Goal: Participate in discussion

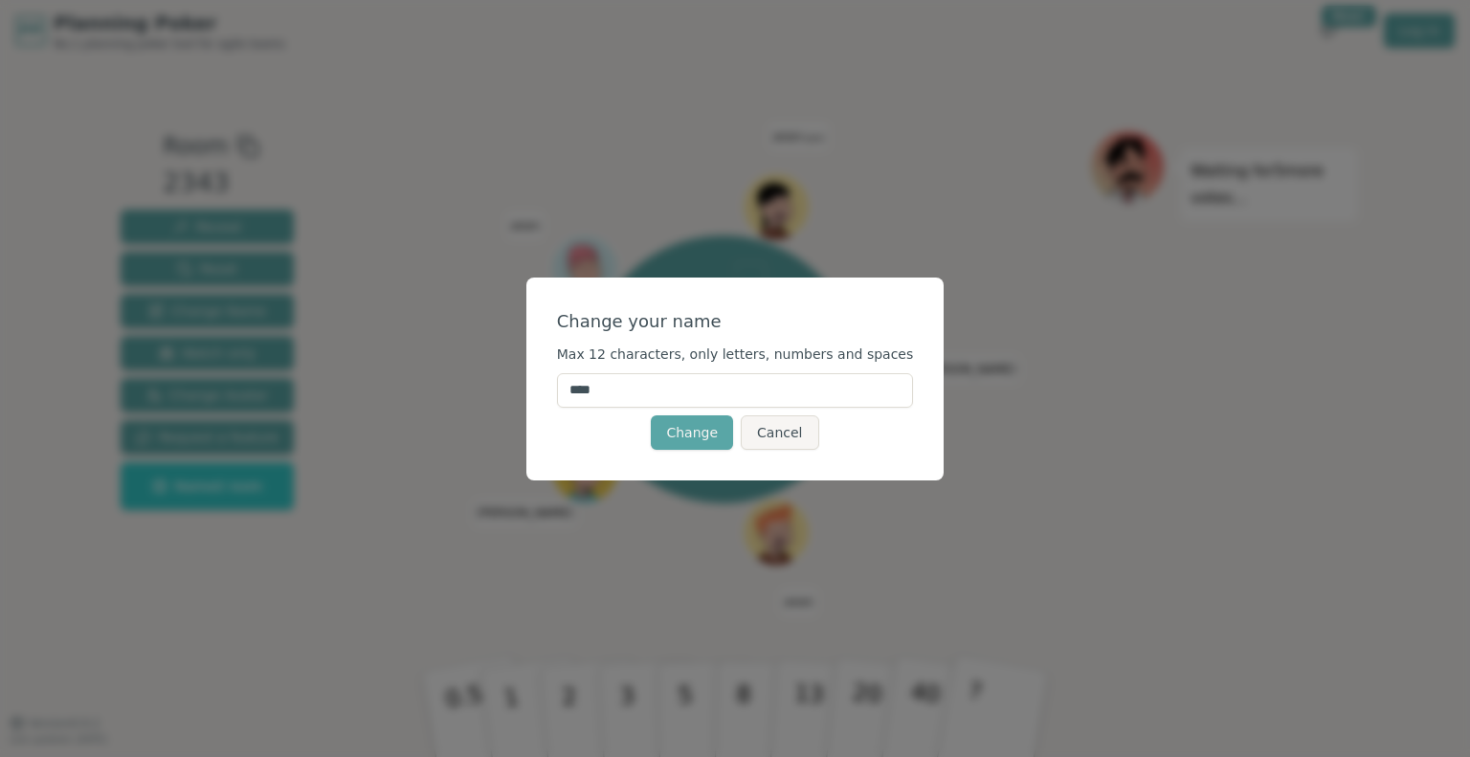
click at [656, 395] on input "****" at bounding box center [735, 390] width 357 height 34
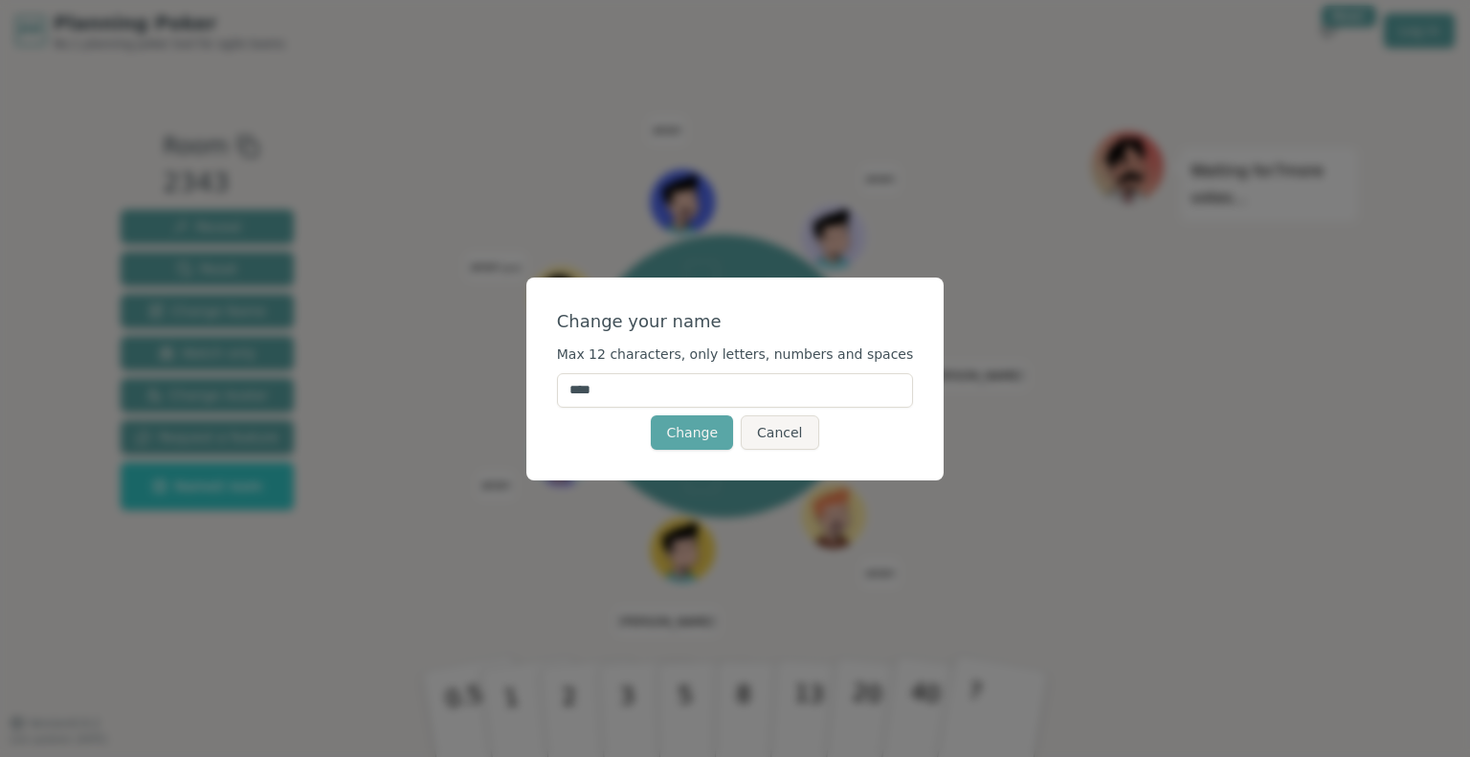
click at [838, 426] on div "Change Cancel" at bounding box center [735, 432] width 357 height 34
click at [718, 432] on button "Change" at bounding box center [692, 432] width 82 height 34
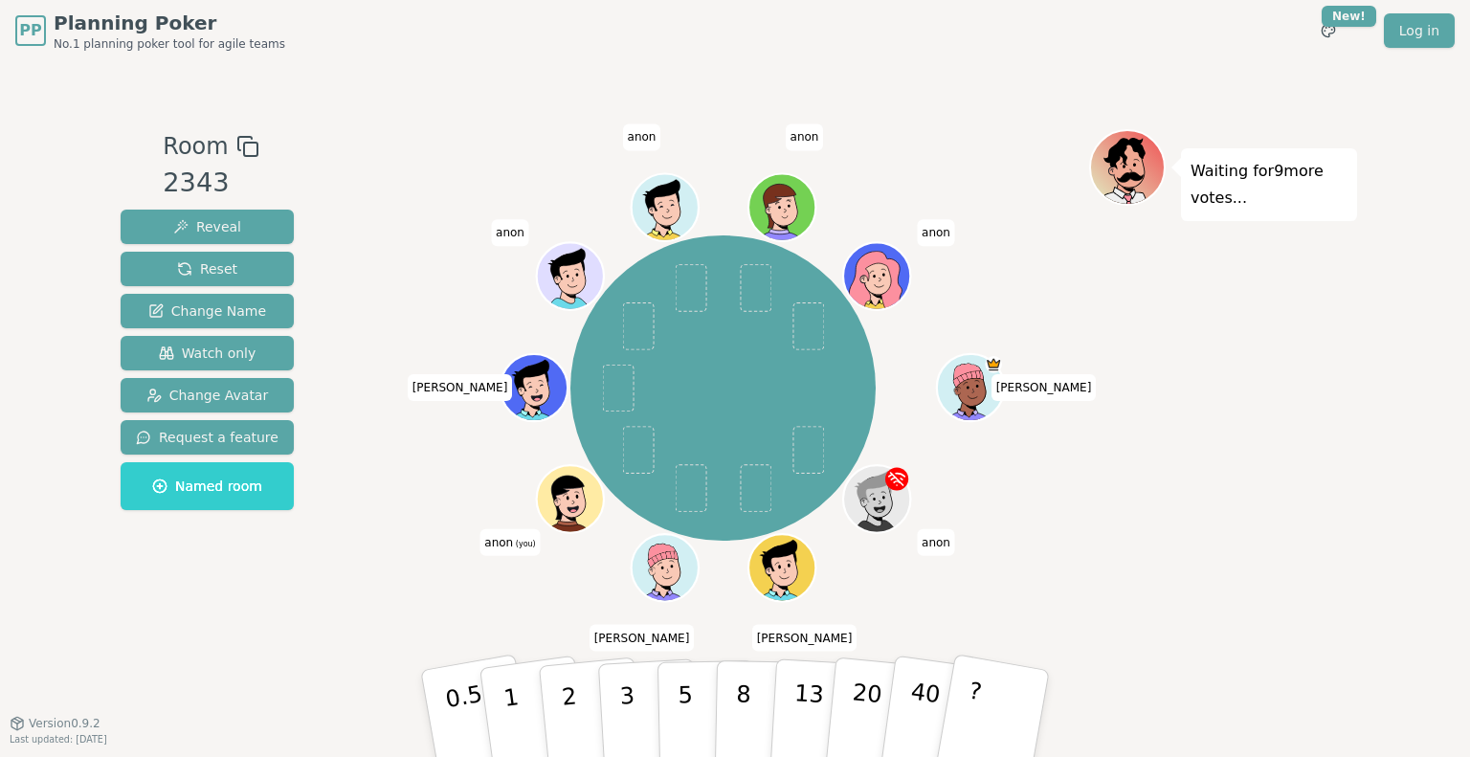
click at [508, 549] on span "anon (you)" at bounding box center [509, 542] width 60 height 27
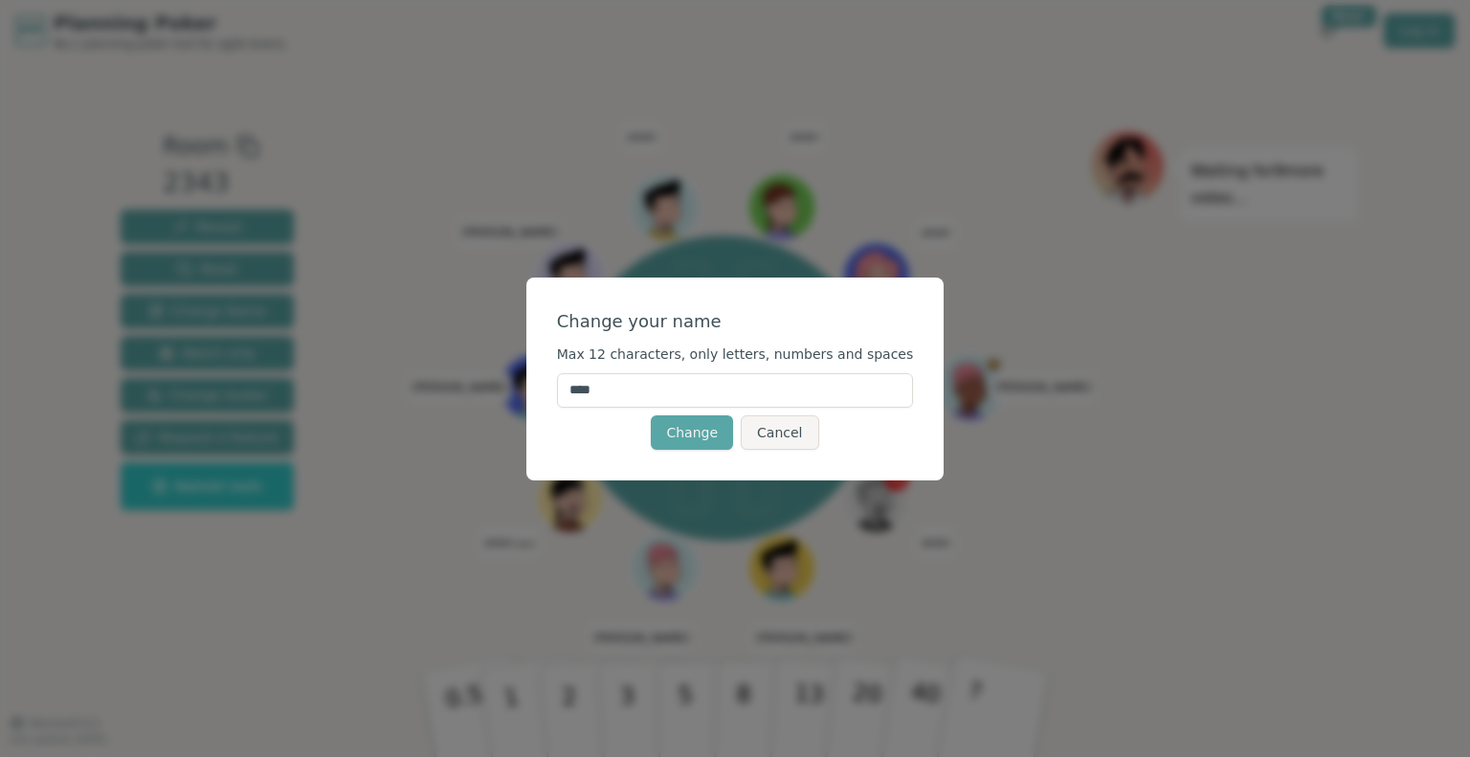
click at [720, 387] on input "****" at bounding box center [735, 390] width 357 height 34
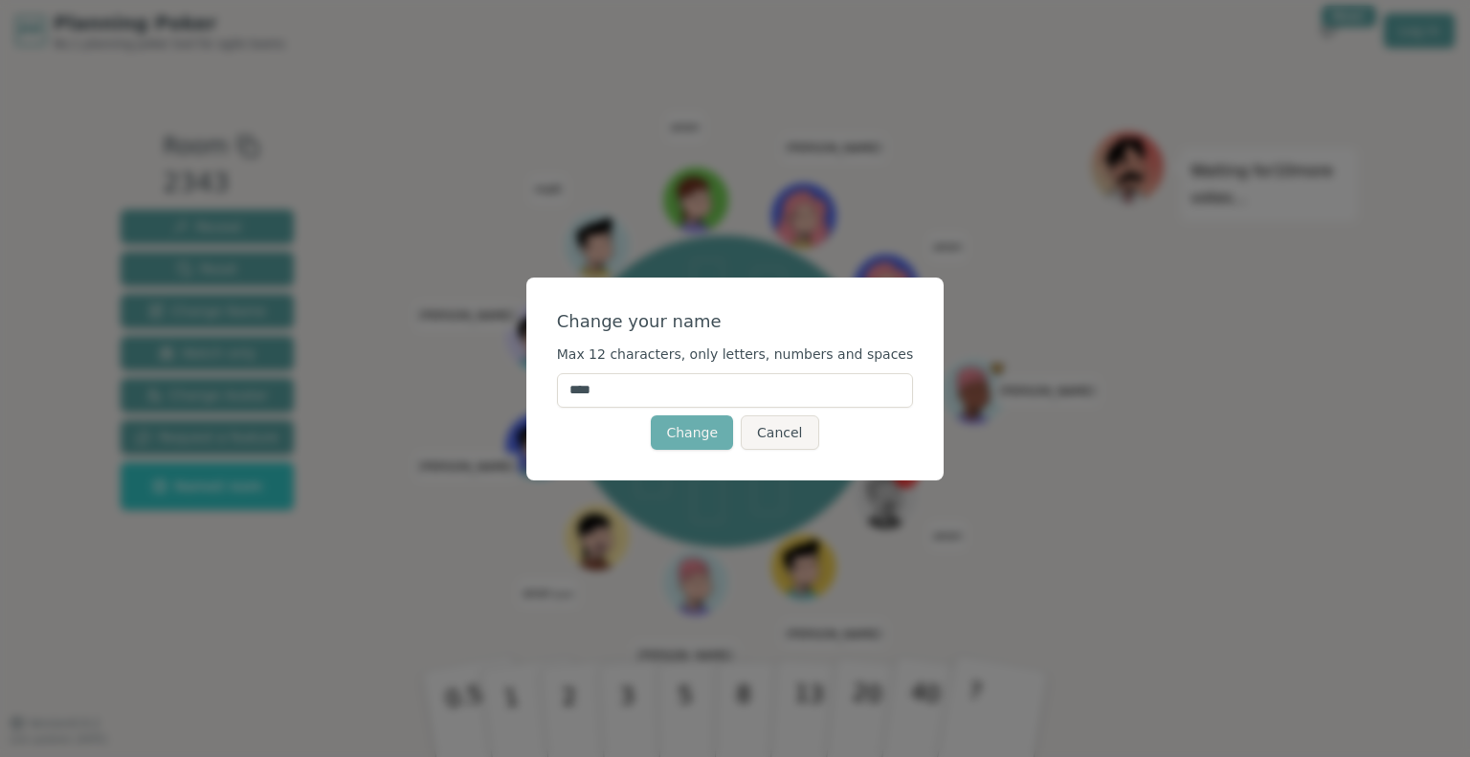
type input "****"
click at [679, 433] on button "Change" at bounding box center [692, 432] width 82 height 34
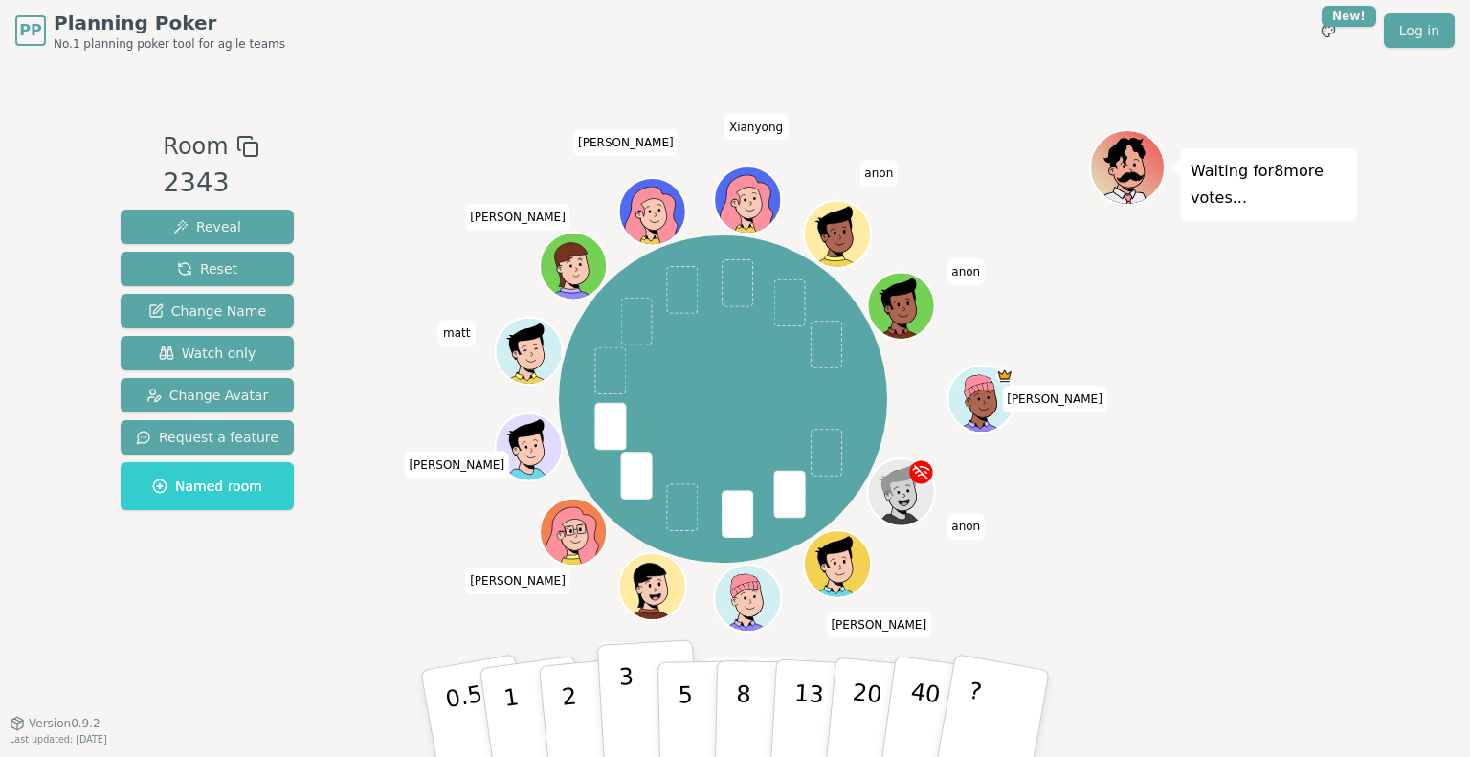
click at [620, 701] on p "3" at bounding box center [628, 715] width 21 height 104
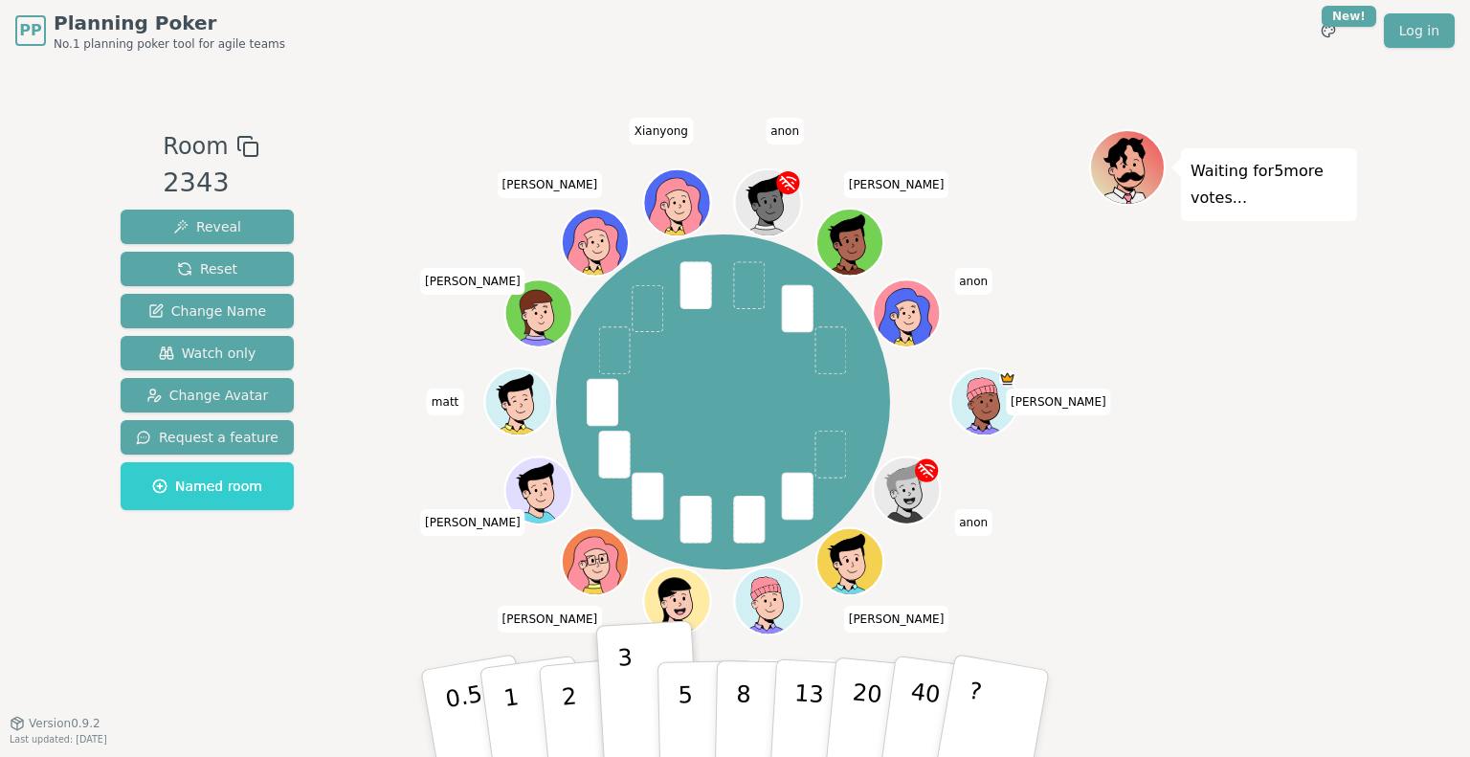
click at [1341, 344] on div "Waiting for 5 more votes..." at bounding box center [1223, 392] width 268 height 526
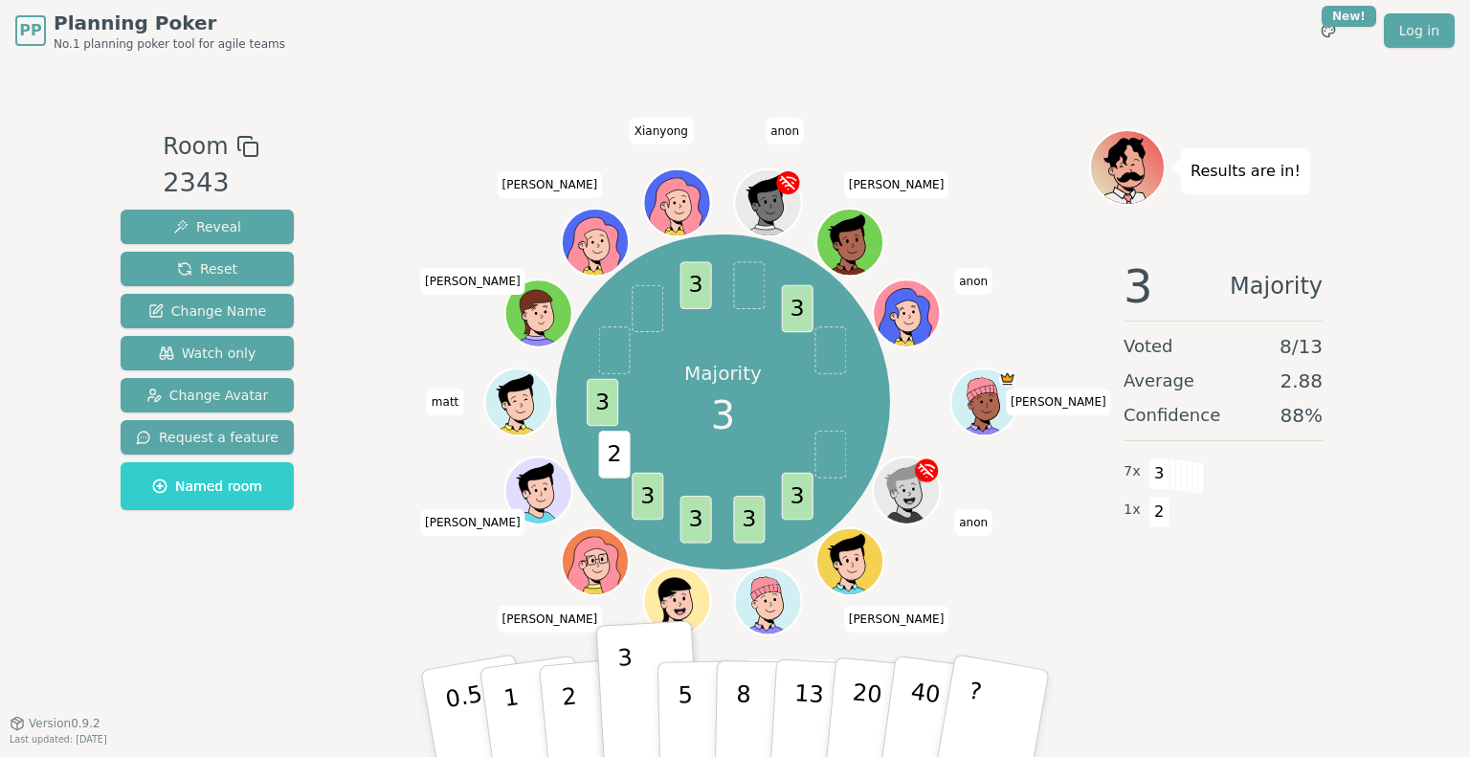
click at [329, 143] on div "Room 2343 Reveal Reset Change Name Watch only Change Avatar Request a feature N…" at bounding box center [735, 392] width 1244 height 526
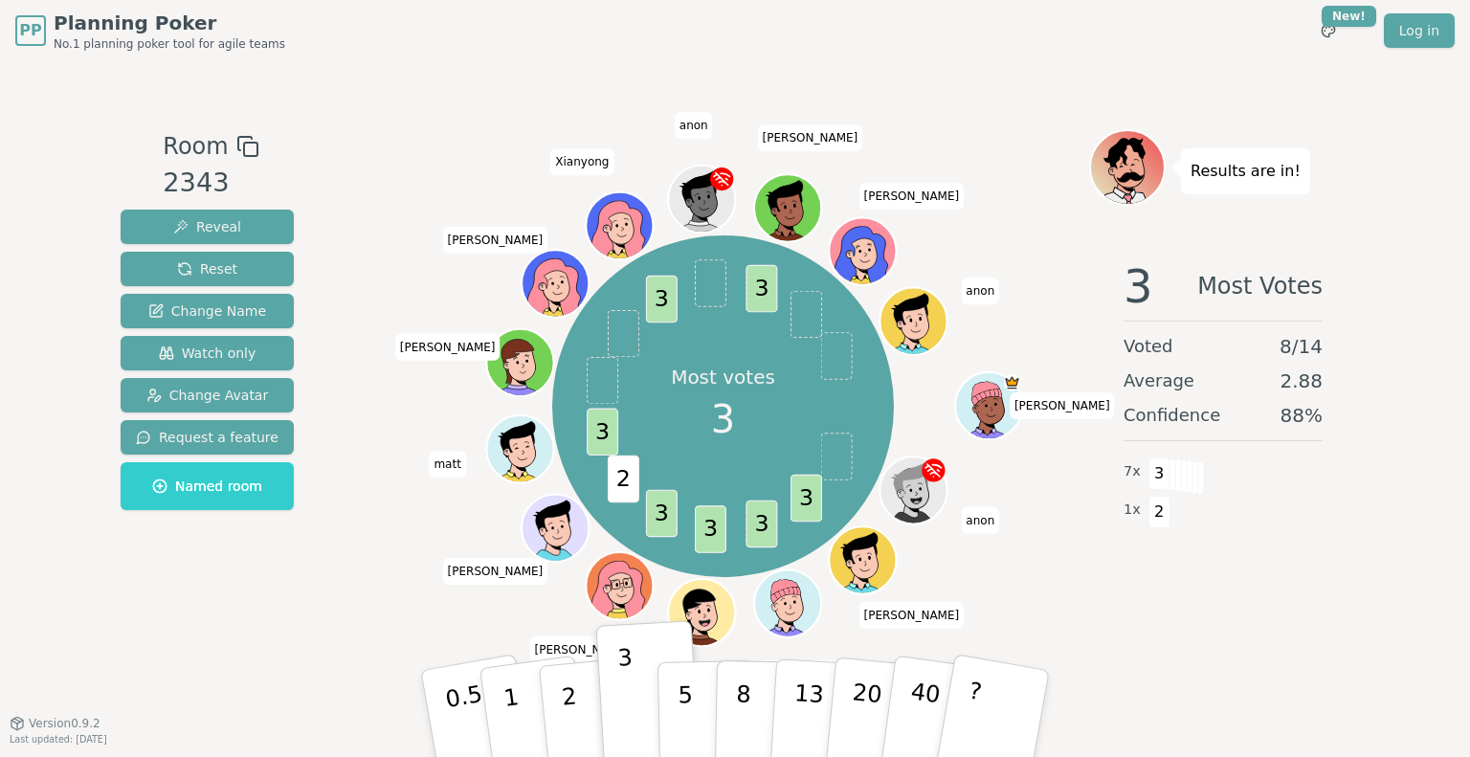
click at [330, 190] on div "Room 2343 Reveal Reset Change Name Watch only Change Avatar Request a feature N…" at bounding box center [735, 392] width 1244 height 526
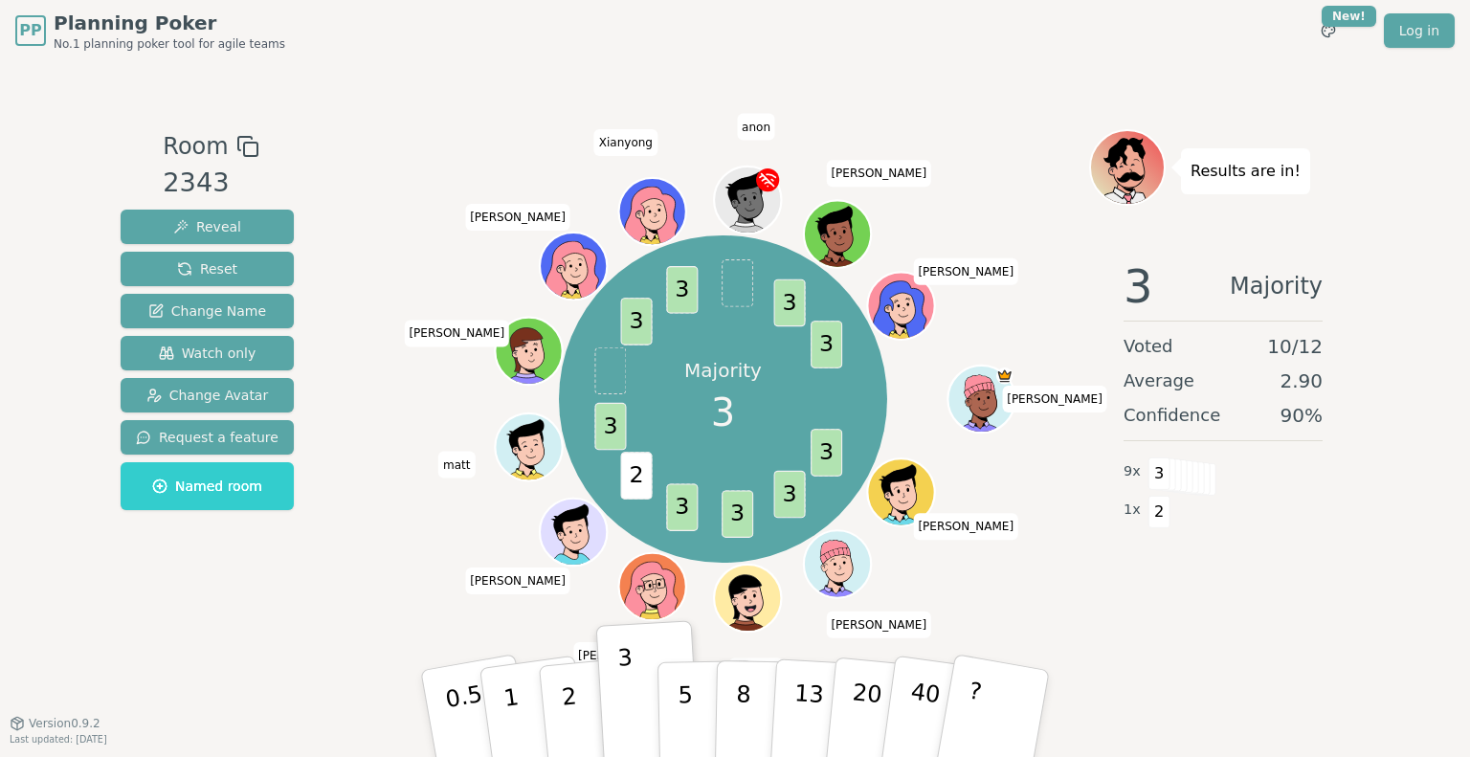
drag, startPoint x: 659, startPoint y: 70, endPoint x: 679, endPoint y: 75, distance: 20.7
click at [666, 72] on div "Room 2343 Reveal Reset Change Name Watch only Change Avatar Request a feature N…" at bounding box center [735, 391] width 1244 height 661
drag, startPoint x: 825, startPoint y: 91, endPoint x: 716, endPoint y: 96, distance: 109.2
click at [819, 92] on div "Room 2343 Reveal Reset Change Name Watch only Change Avatar Request a feature N…" at bounding box center [735, 391] width 1244 height 661
click at [716, 96] on div "Room 2343 Reveal Reset Change Name Watch only Change Avatar Request a feature N…" at bounding box center [735, 391] width 1244 height 661
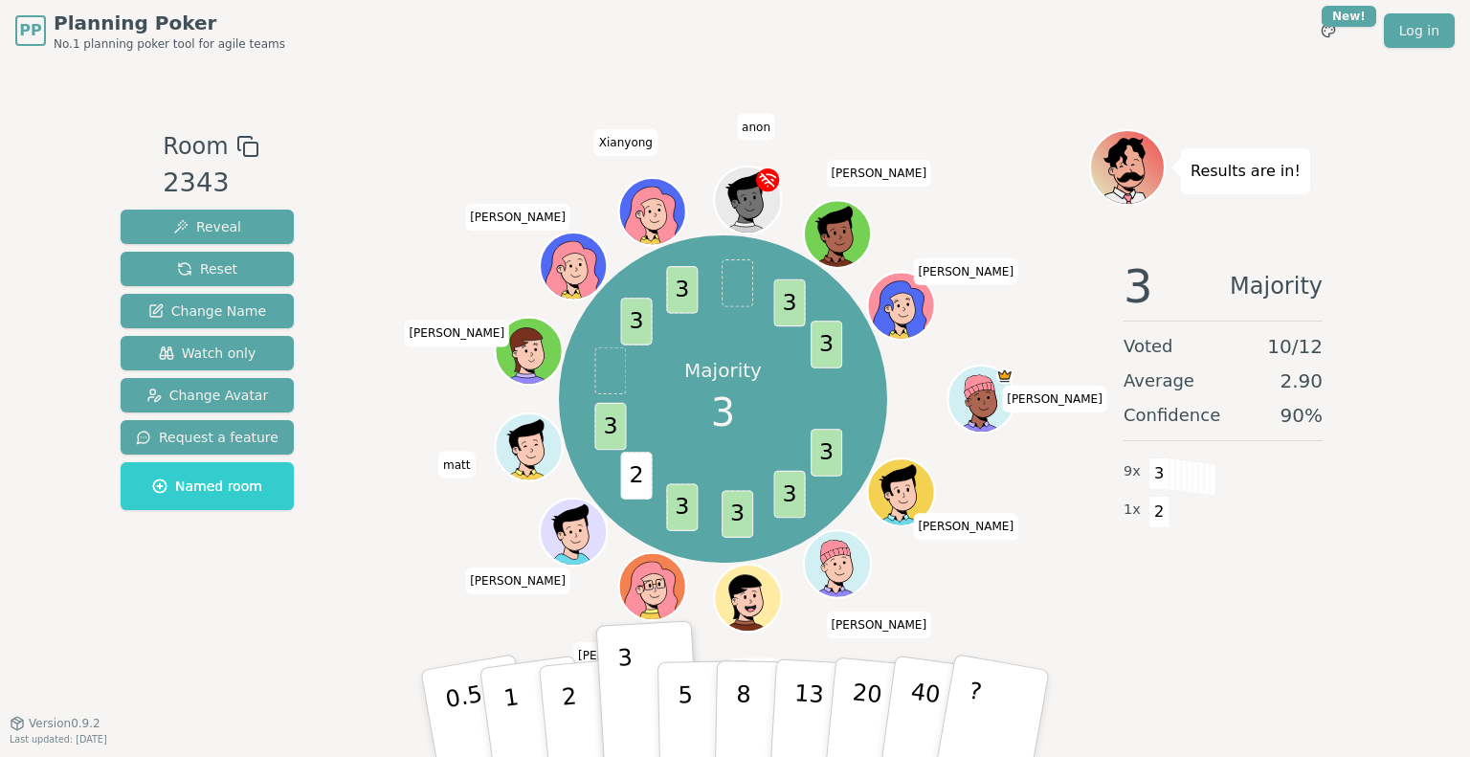
click at [842, 90] on div "Room 2343 Reveal Reset Change Name Watch only Change Avatar Request a feature N…" at bounding box center [735, 391] width 1244 height 661
click at [1028, 329] on div "Majority 3 3 3 3 3 2 3 3 3 3 3 Naomi Madhuri Harshal Viet (you) Ginny Gopi matt…" at bounding box center [723, 399] width 732 height 471
drag, startPoint x: 1026, startPoint y: 322, endPoint x: 1028, endPoint y: 371, distance: 48.8
click at [1026, 323] on div "Majority 3 3 3 3 3 2 3 3 3 3 3 Naomi Madhuri Harshal Viet (you) Ginny Gopi matt…" at bounding box center [723, 399] width 732 height 471
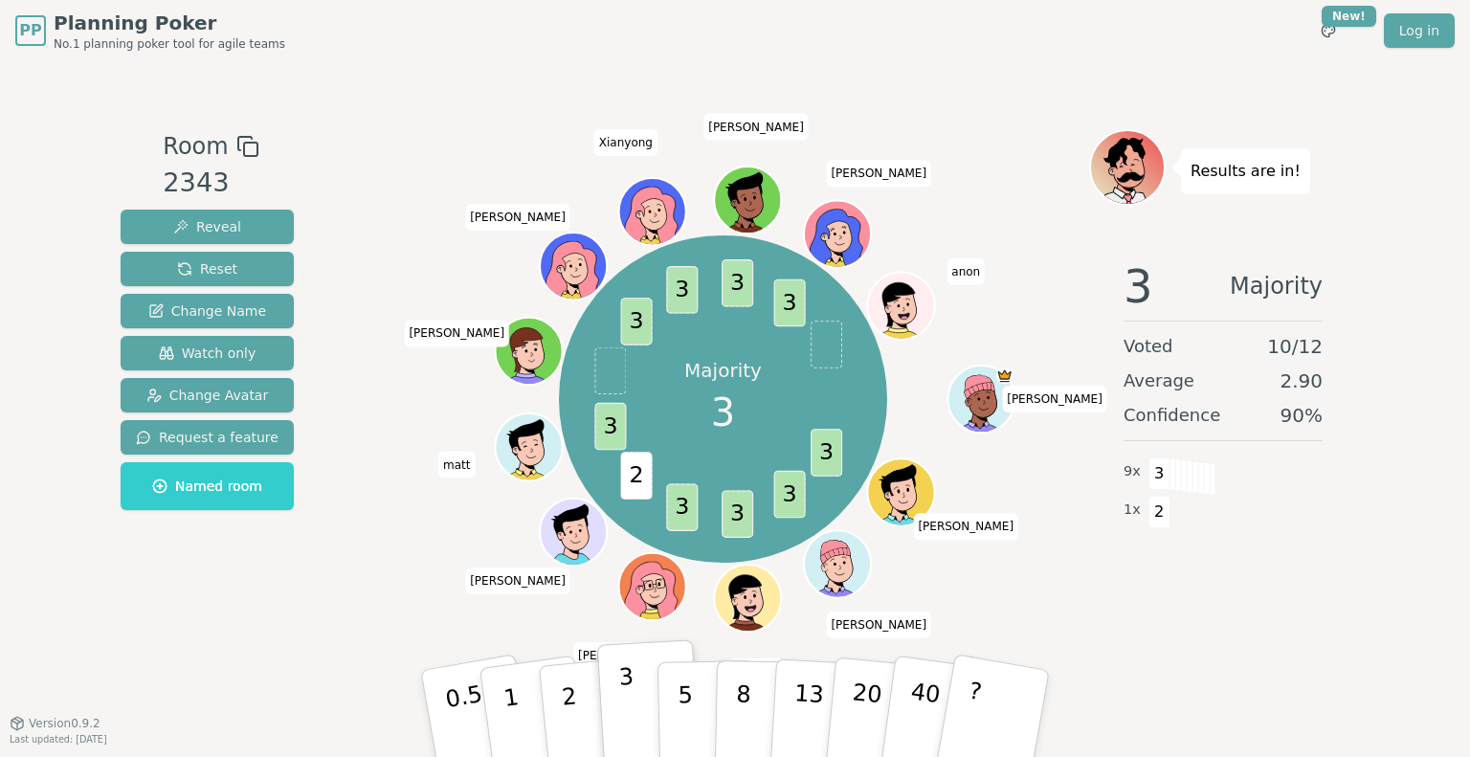
click at [616, 663] on button "3" at bounding box center [649, 713] width 104 height 149
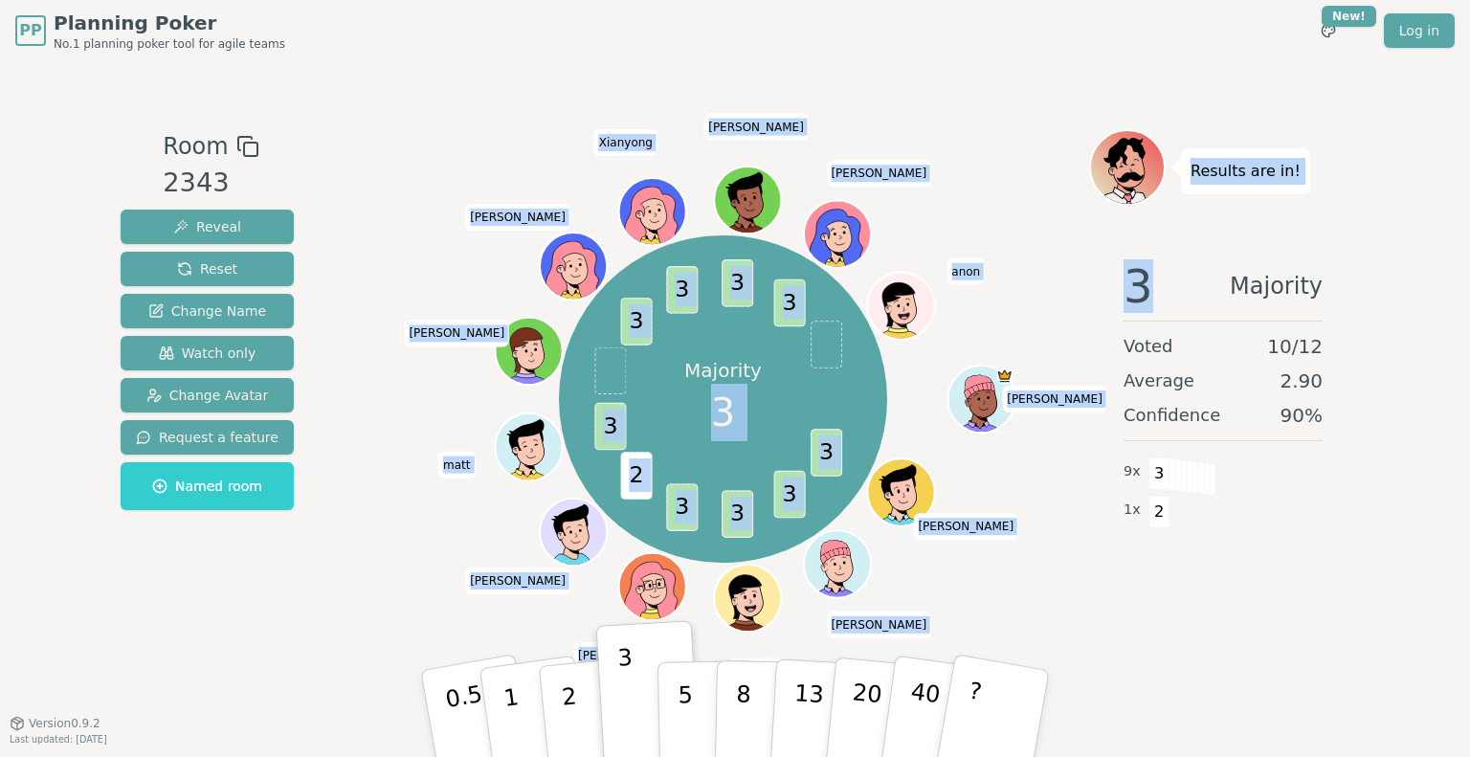
drag, startPoint x: 1011, startPoint y: 524, endPoint x: 963, endPoint y: 123, distance: 403.8
click at [1049, 150] on div "Majority 3 3 3 3 3 2 3 3 3 3 3 Naomi Madhuri Harshal Viet (you) Ginny Gopi matt…" at bounding box center [723, 392] width 732 height 526
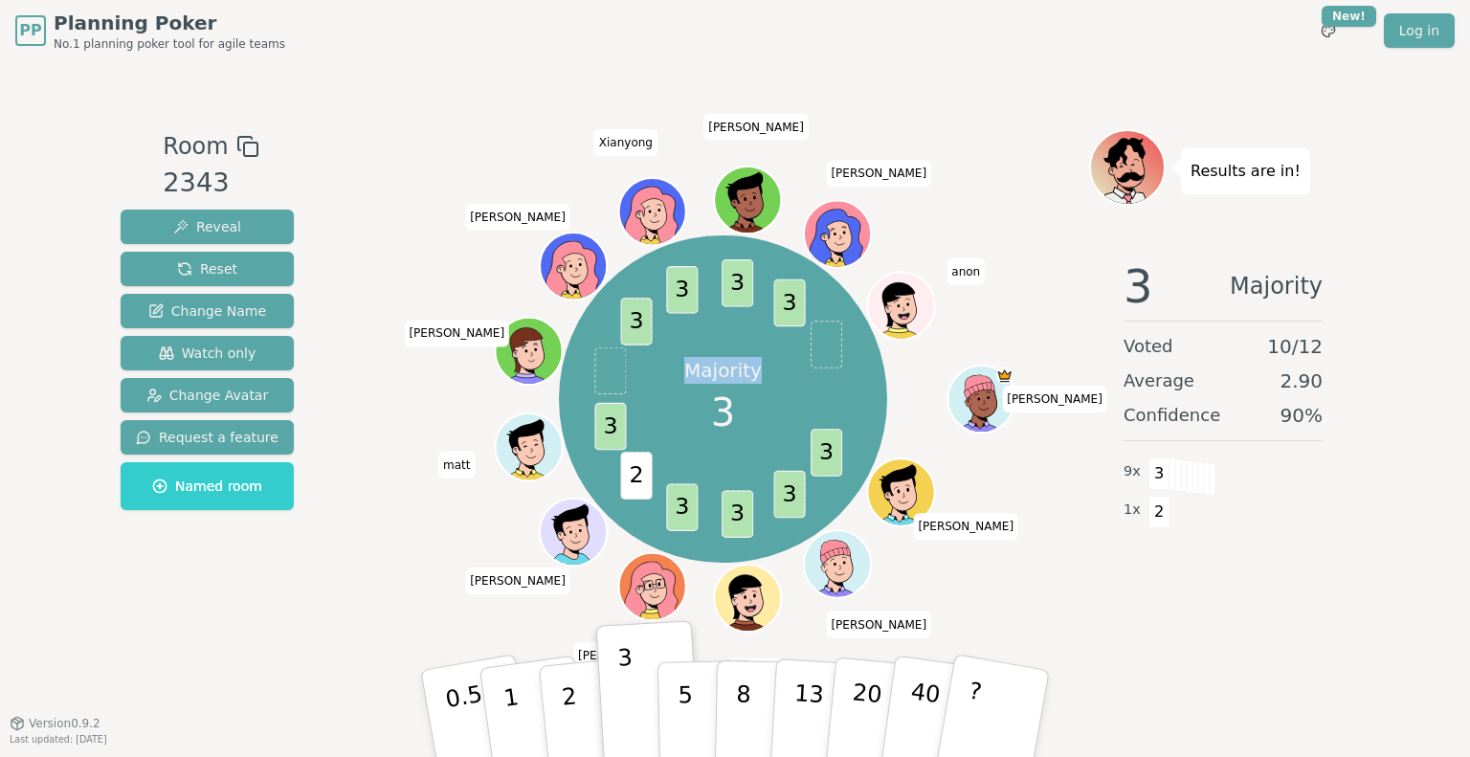
click at [936, 115] on div "Room 2343 Reveal Reset Change Name Watch only Change Avatar Request a feature N…" at bounding box center [735, 391] width 1244 height 661
click at [226, 277] on span "Reset" at bounding box center [207, 268] width 60 height 19
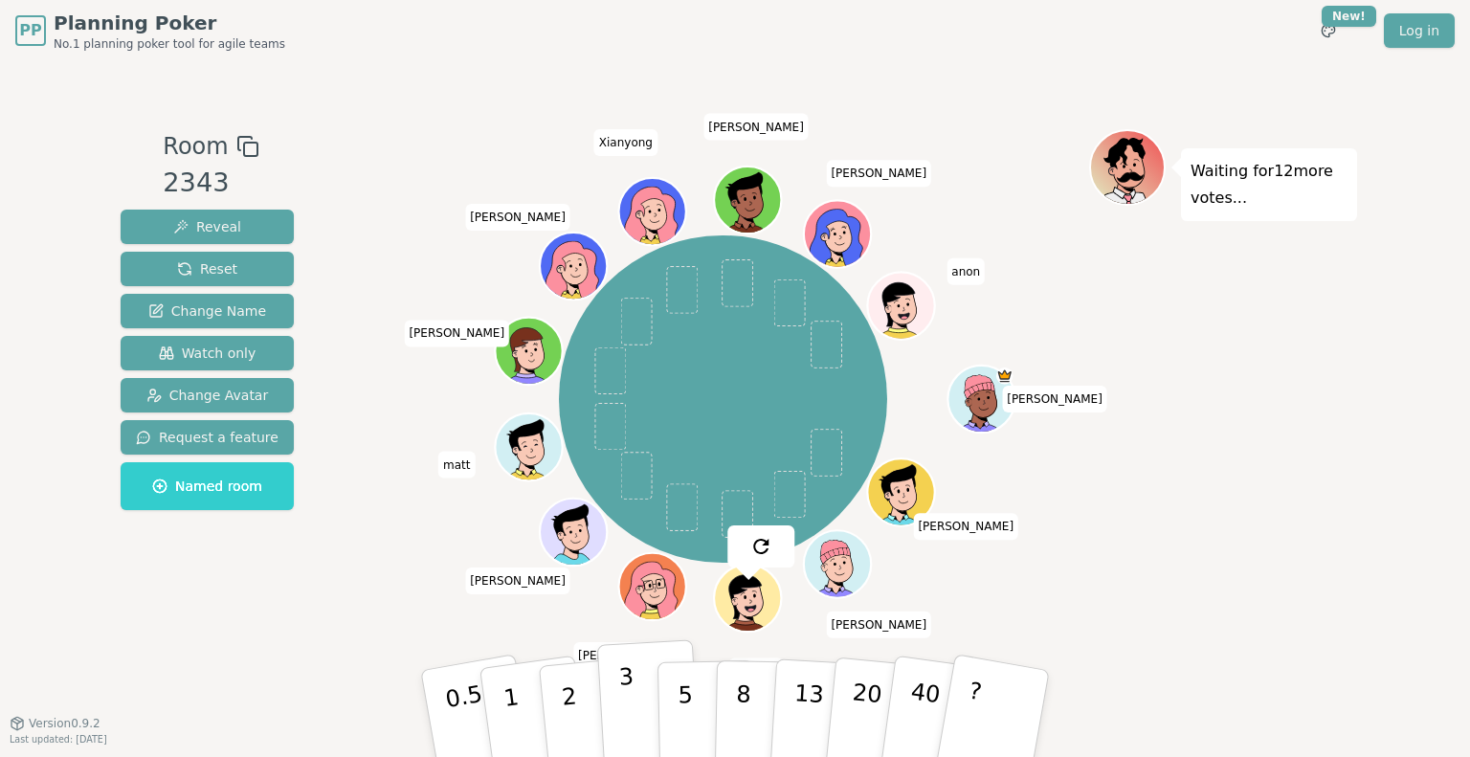
click at [628, 692] on p "3" at bounding box center [628, 715] width 21 height 104
drag, startPoint x: 1265, startPoint y: 400, endPoint x: 1286, endPoint y: 361, distance: 44.5
click at [1266, 399] on div "Waiting for 11 more votes..." at bounding box center [1223, 392] width 268 height 526
click at [197, 267] on span "Reset" at bounding box center [207, 268] width 60 height 19
click at [1240, 337] on div "Waiting for 12 more votes..." at bounding box center [1223, 392] width 268 height 526
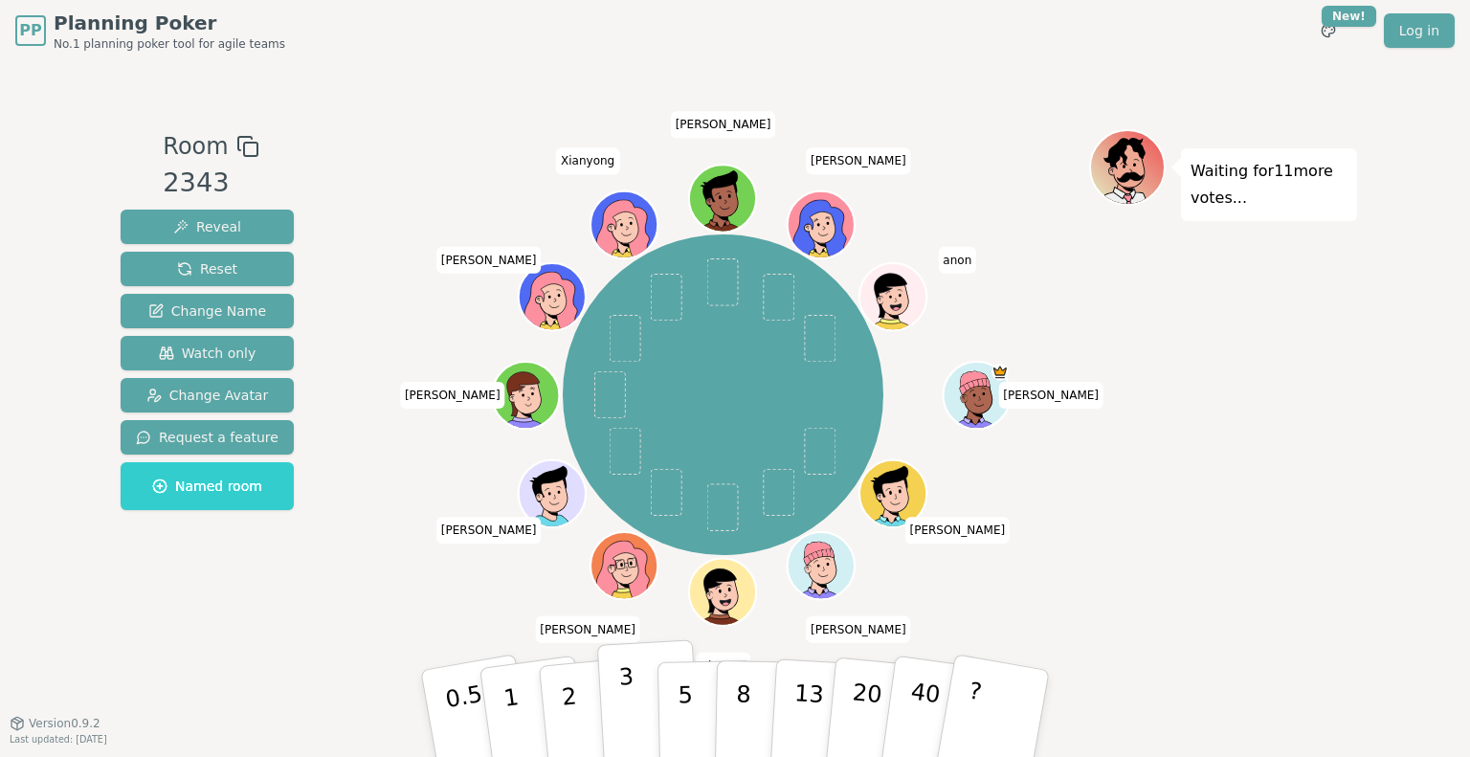
click at [639, 702] on button "3" at bounding box center [649, 713] width 104 height 149
click at [1284, 334] on div "Waiting for 10 more votes..." at bounding box center [1223, 392] width 268 height 526
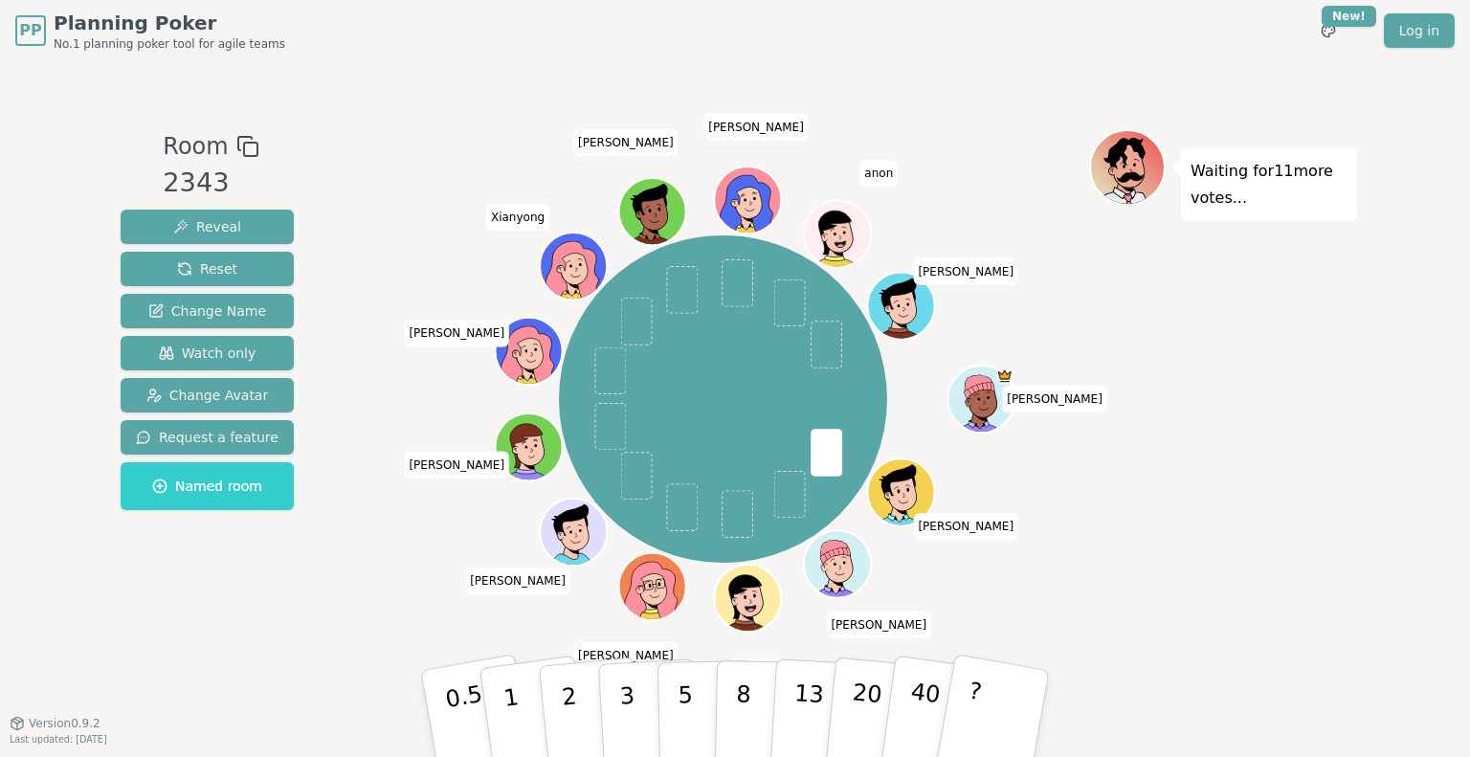
click at [1217, 541] on div "Waiting for 11 more votes..." at bounding box center [1223, 392] width 268 height 526
click at [1217, 484] on div "Waiting for 11 more votes..." at bounding box center [1223, 392] width 268 height 526
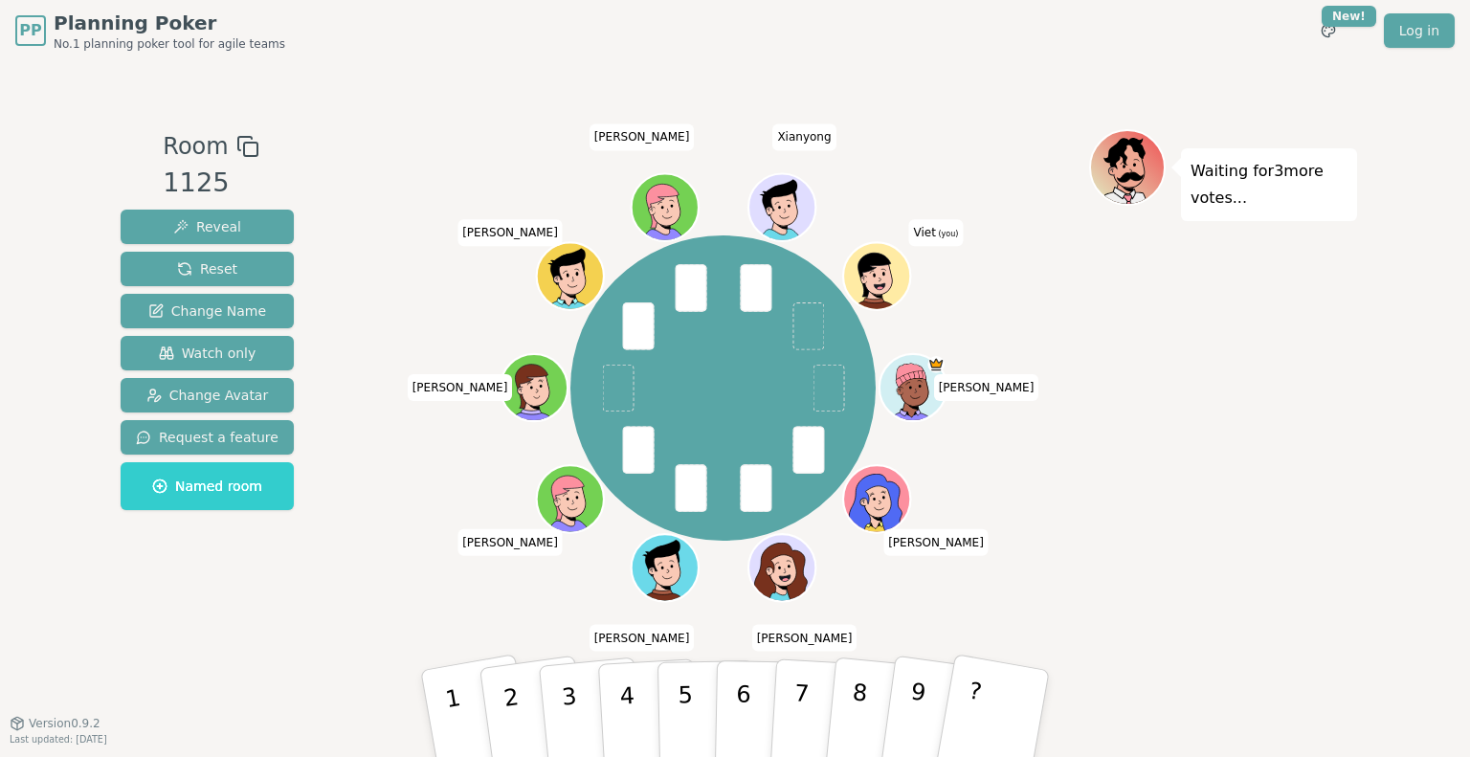
click at [1364, 341] on div "PP Planning Poker No.1 planning poker tool for agile teams Toggle theme New! Lo…" at bounding box center [735, 378] width 1470 height 757
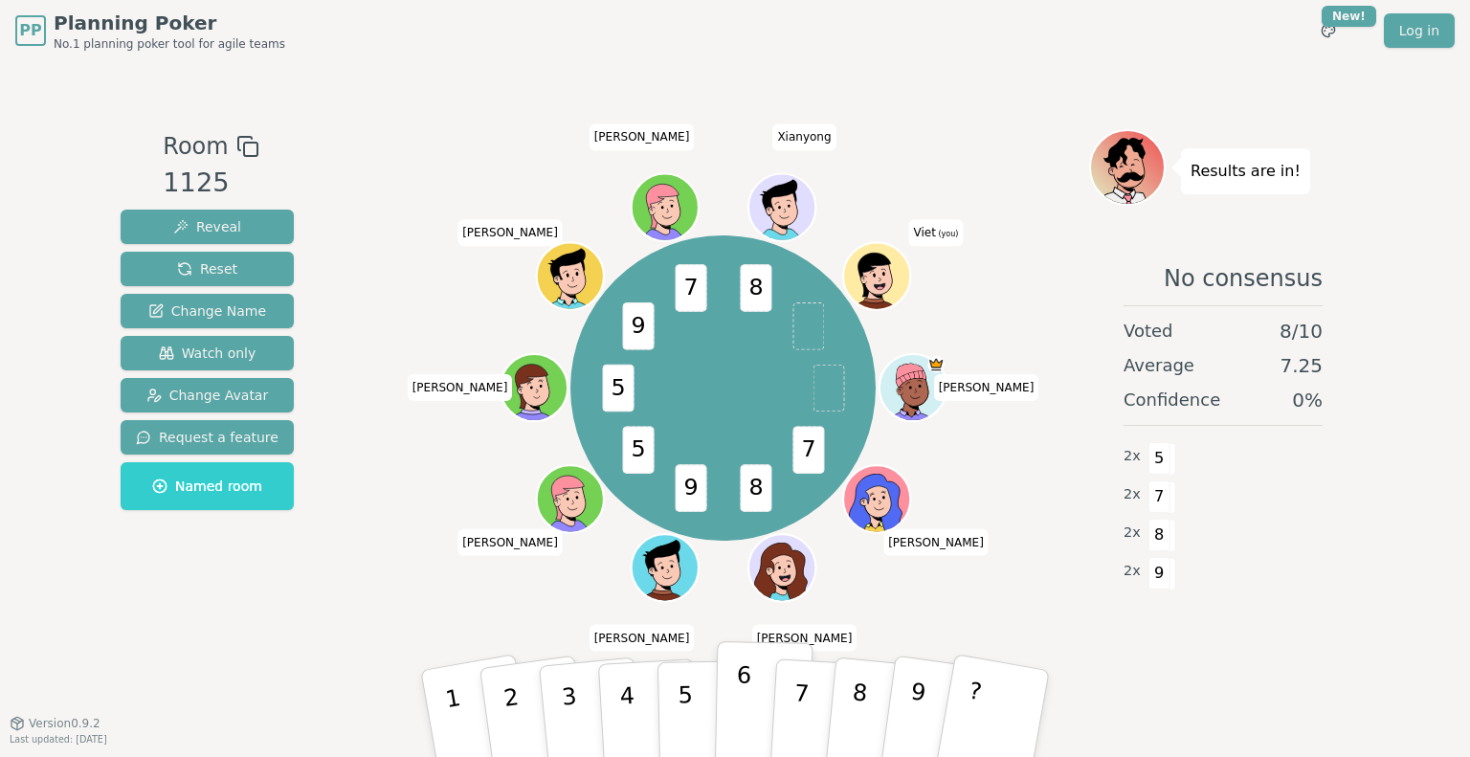
click at [754, 702] on button "6" at bounding box center [764, 713] width 99 height 145
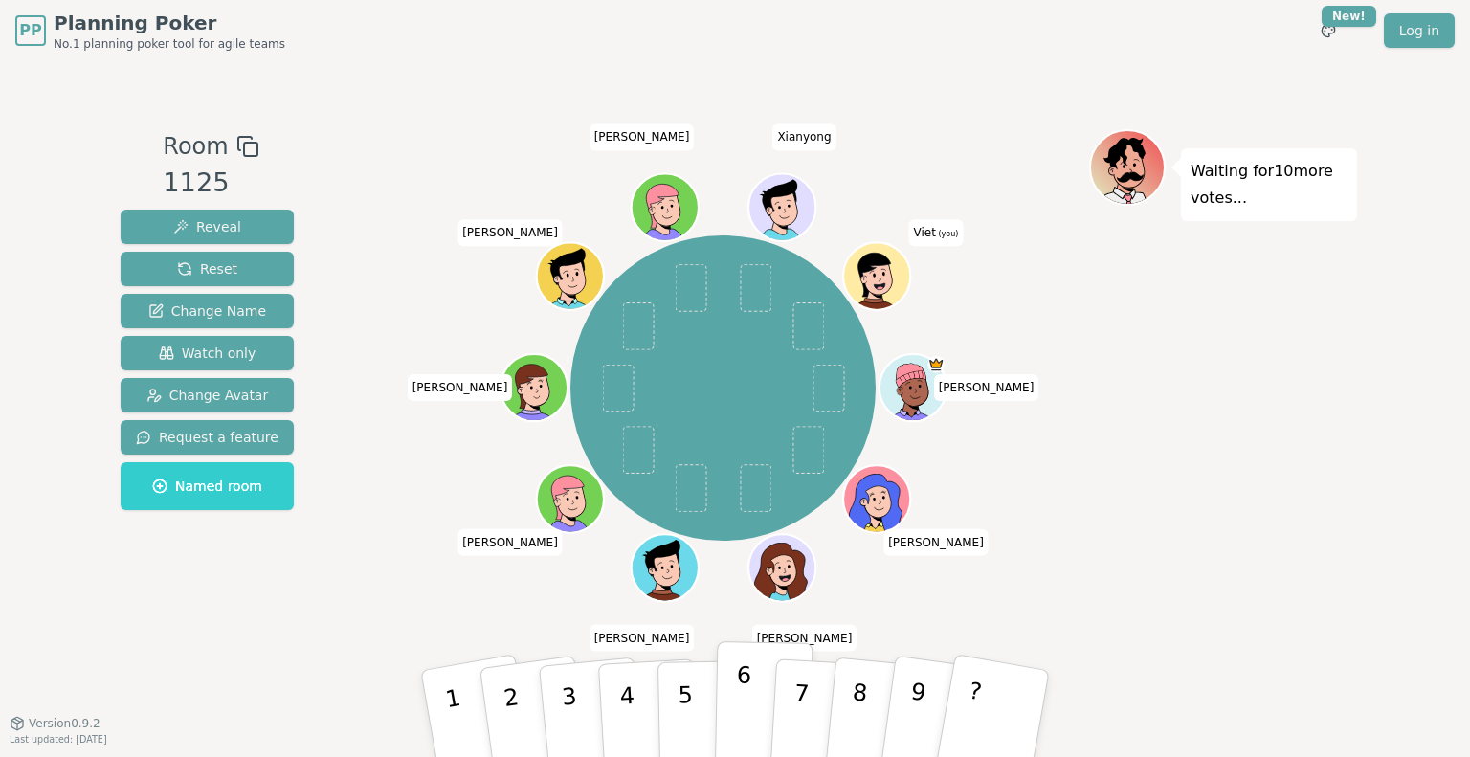
click at [757, 691] on button "6" at bounding box center [764, 713] width 99 height 145
click at [1155, 360] on div "Waiting for 8 more votes..." at bounding box center [1223, 392] width 268 height 526
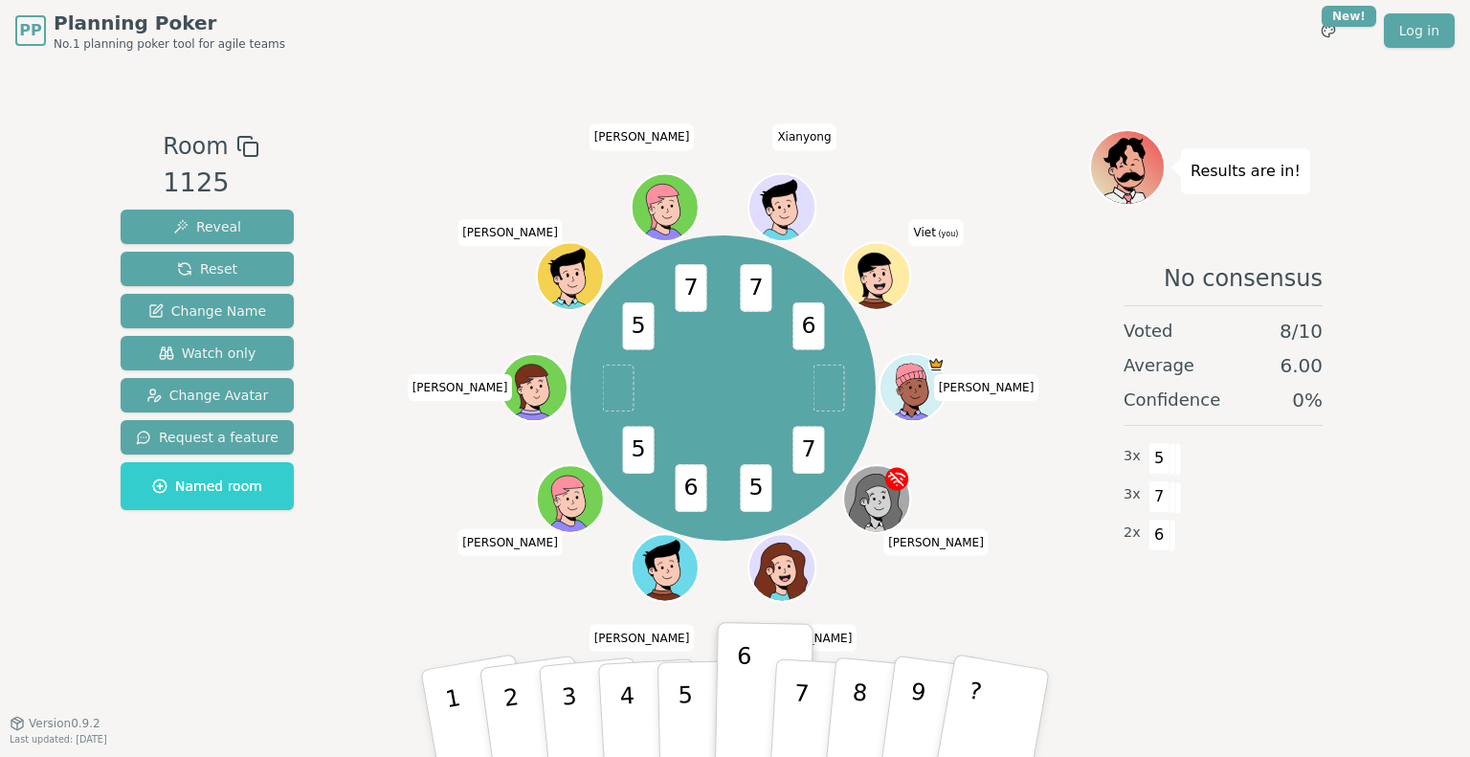
click at [1175, 77] on div "Room 1125 Reveal Reset Change Name Watch only Change Avatar Request a feature N…" at bounding box center [735, 391] width 1244 height 661
drag, startPoint x: 1036, startPoint y: 37, endPoint x: 937, endPoint y: 50, distance: 100.3
click at [1036, 37] on div "PP Planning Poker No.1 planning poker tool for agile teams Toggle theme New! Lo…" at bounding box center [734, 30] width 1439 height 61
drag, startPoint x: 467, startPoint y: 63, endPoint x: 642, endPoint y: 56, distance: 175.2
click at [501, 61] on div "Room 1125 Reveal Reset Change Name Watch only Change Avatar Request a feature N…" at bounding box center [735, 391] width 1244 height 661
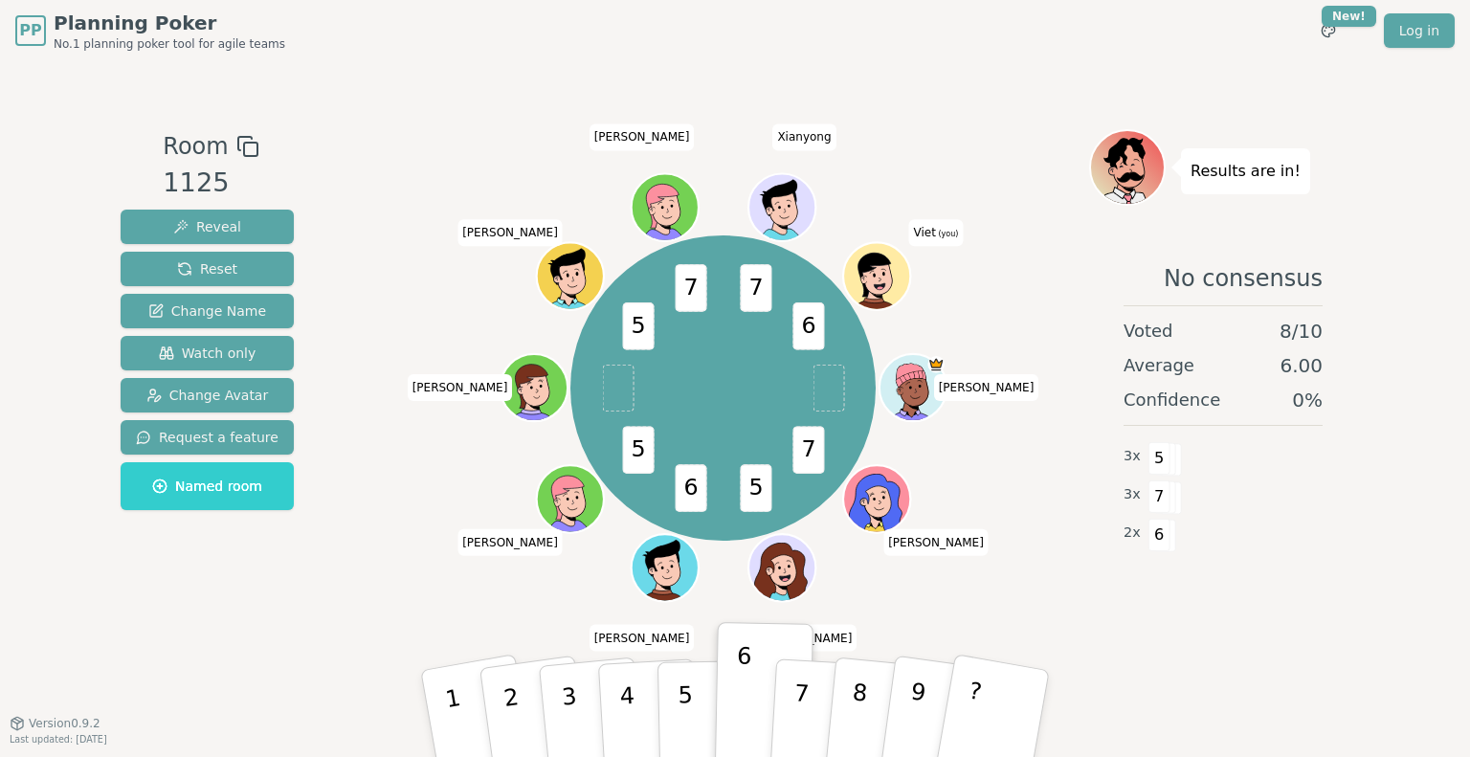
click at [771, 52] on div "PP Planning Poker No.1 planning poker tool for agile teams Toggle theme New! Lo…" at bounding box center [734, 30] width 1439 height 61
click at [831, 35] on div "PP Planning Poker No.1 planning poker tool for agile teams Toggle theme New! Lo…" at bounding box center [734, 30] width 1439 height 61
click at [826, 42] on div "PP Planning Poker No.1 planning poker tool for agile teams Toggle theme New! Lo…" at bounding box center [734, 30] width 1439 height 61
click at [825, 32] on div "PP Planning Poker No.1 planning poker tool for agile teams Toggle theme New! Lo…" at bounding box center [734, 30] width 1439 height 61
click at [825, 42] on div "PP Planning Poker No.1 planning poker tool for agile teams Toggle theme New! Lo…" at bounding box center [734, 30] width 1439 height 61
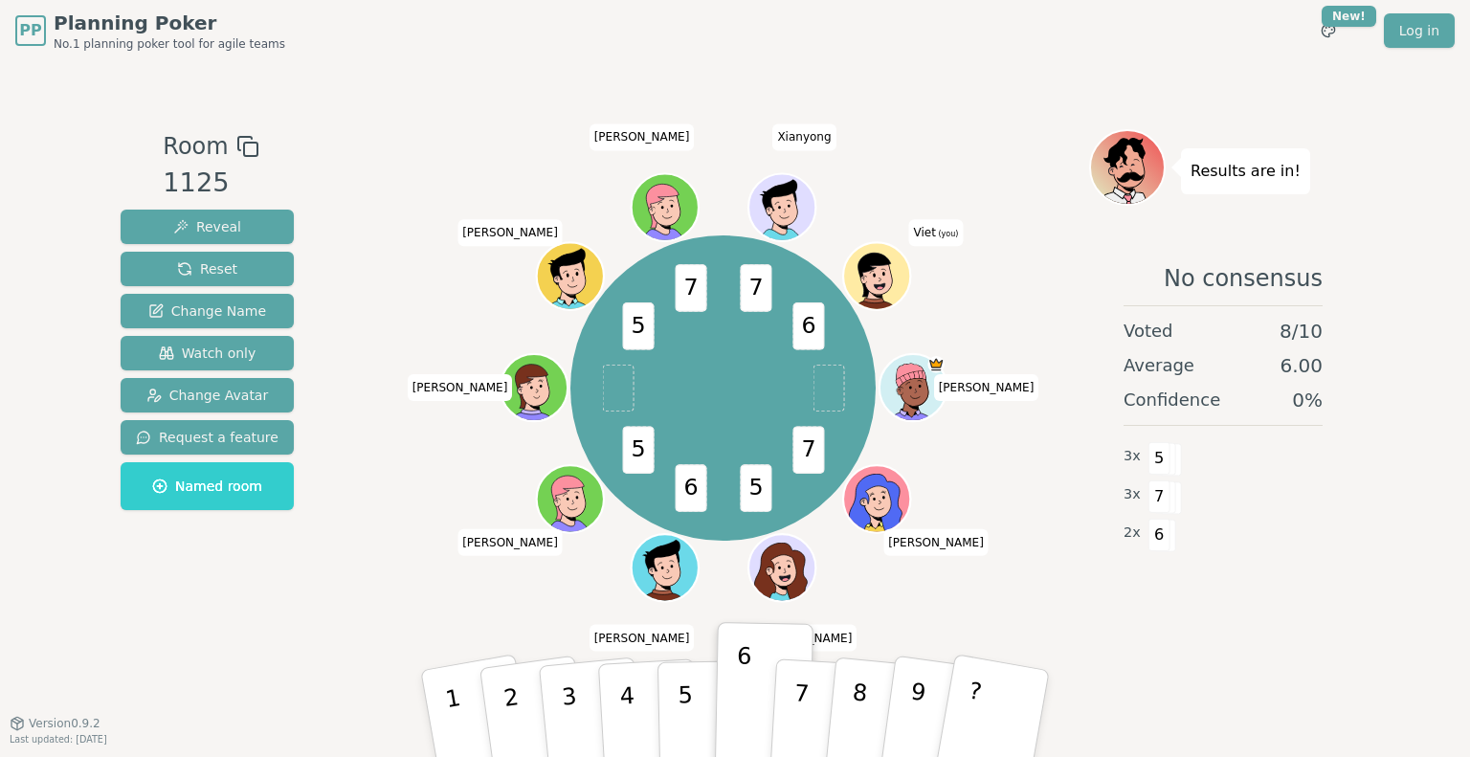
click at [827, 37] on div "PP Planning Poker No.1 planning poker tool for agile teams Toggle theme New! Lo…" at bounding box center [734, 30] width 1439 height 61
click at [826, 57] on div "PP Planning Poker No.1 planning poker tool for agile teams Toggle theme New! Lo…" at bounding box center [734, 30] width 1439 height 61
